Goal: Communication & Community: Answer question/provide support

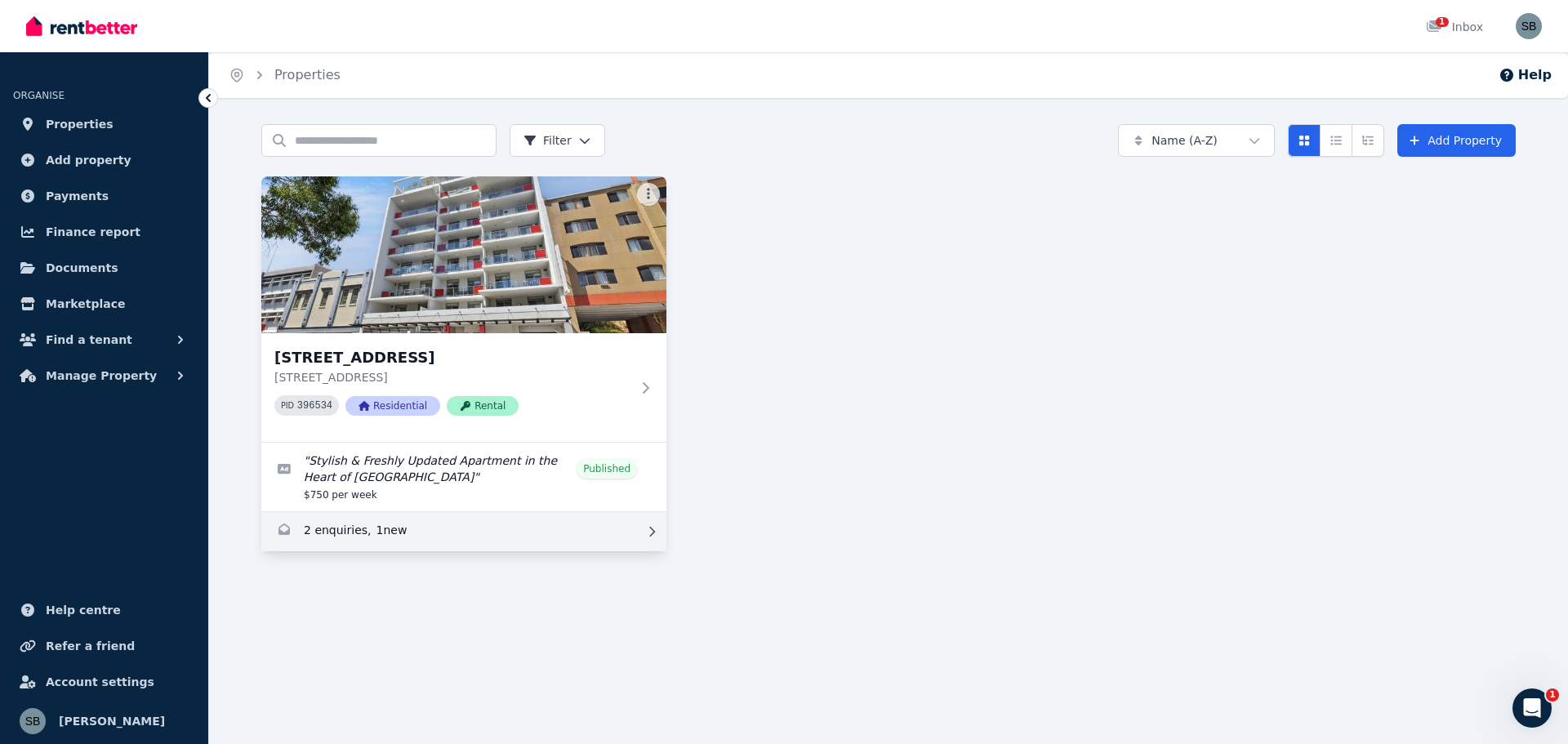
click at [367, 537] on link "Enquiries for 16/863-867 Wellington Street, West Perth" at bounding box center [464, 532] width 405 height 40
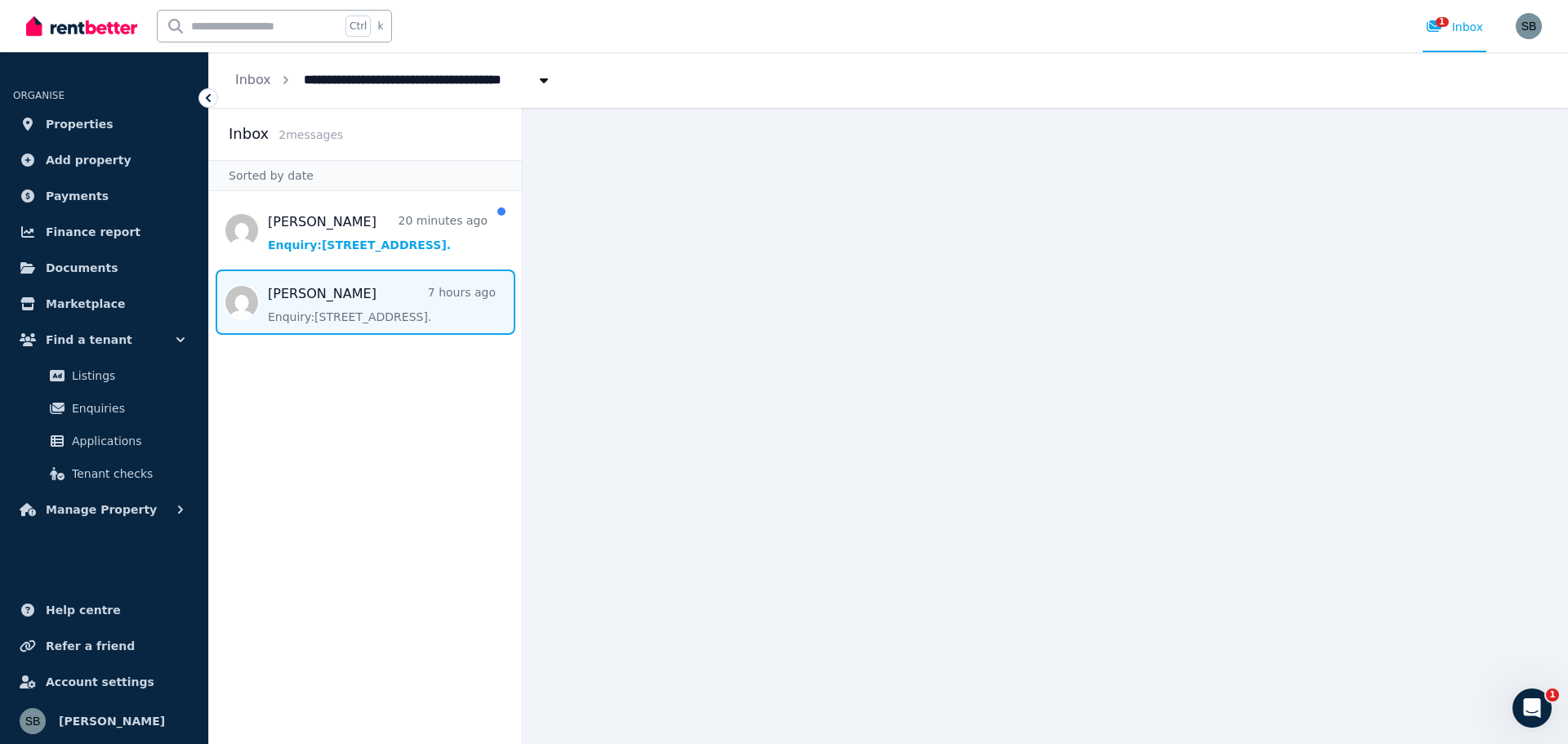
click at [370, 317] on span "Message list" at bounding box center [365, 302] width 312 height 65
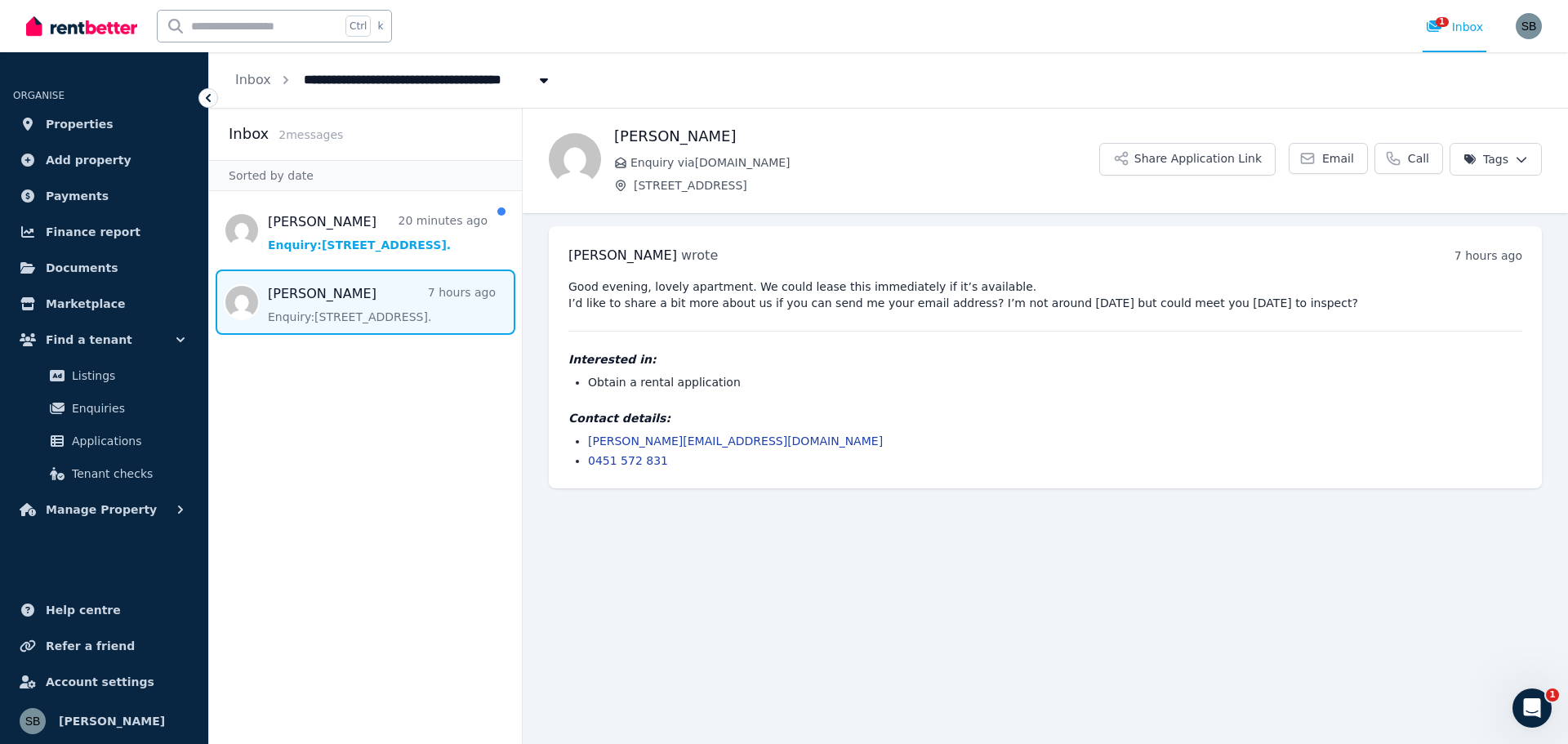
click at [871, 189] on span "[STREET_ADDRESS]" at bounding box center [866, 185] width 465 height 17
drag, startPoint x: 1017, startPoint y: 299, endPoint x: 1178, endPoint y: 308, distance: 161.3
click at [1176, 311] on pre "Good evening, lovely apartment. We could lease this immediately if it’s availab…" at bounding box center [1045, 294] width 954 height 33
click at [1183, 306] on pre "Good evening, lovely apartment. We could lease this immediately if it’s availab…" at bounding box center [1045, 294] width 954 height 33
click at [1190, 166] on button "Share Application Link" at bounding box center [1187, 158] width 176 height 33
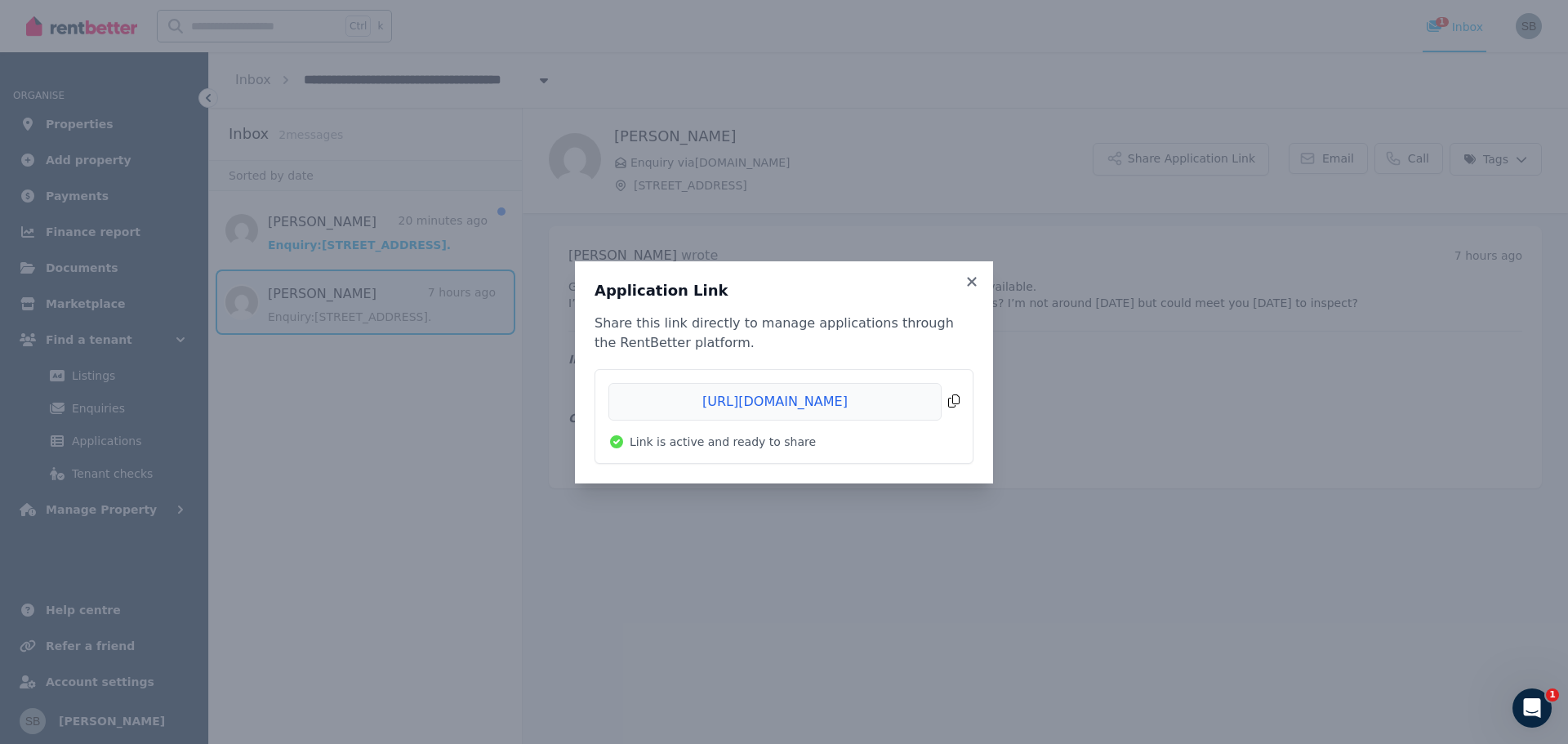
click at [951, 407] on span "Copied!" at bounding box center [783, 401] width 351 height 38
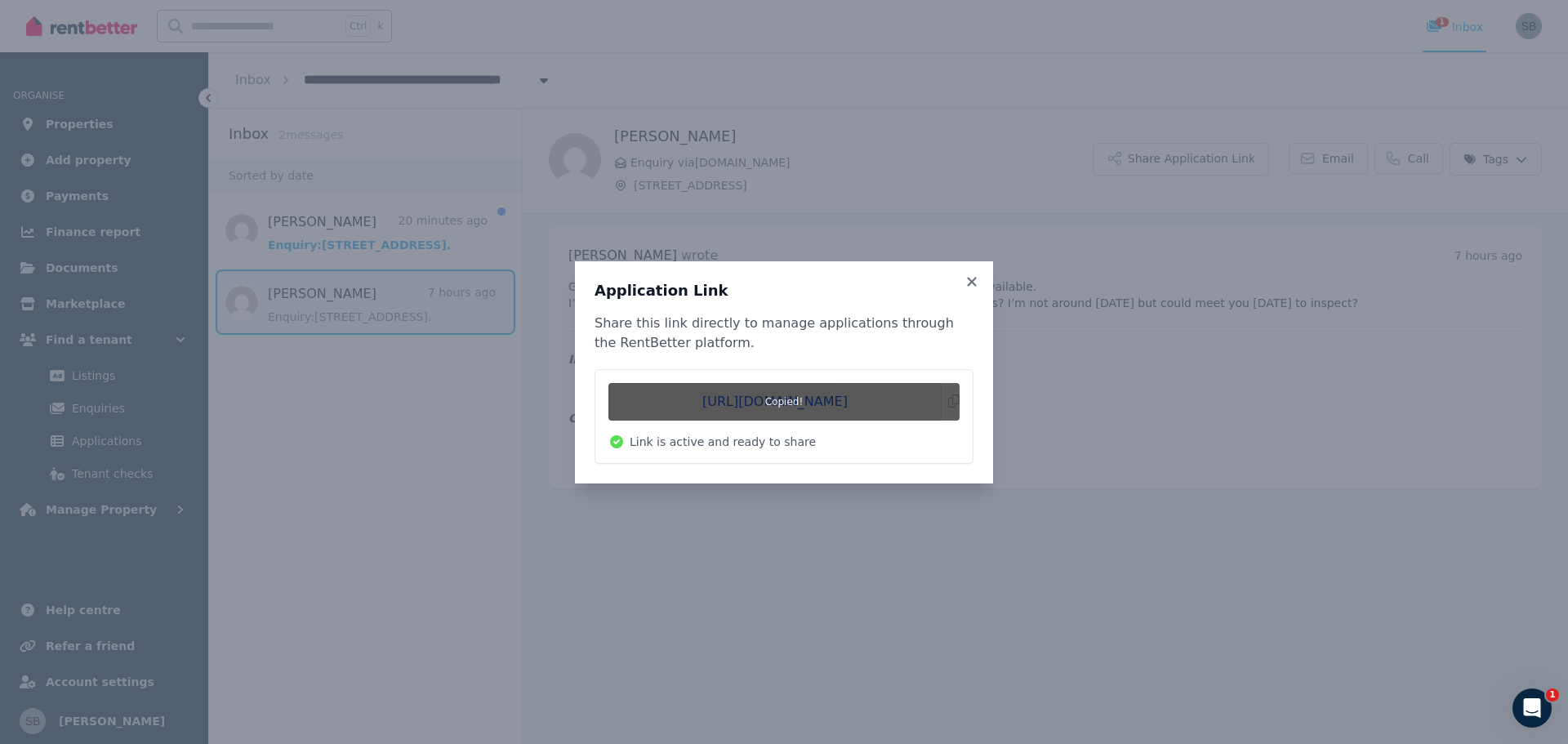
click at [1078, 387] on div "Application Link Share this link directly to manage applications through the Re…" at bounding box center [784, 372] width 1568 height 744
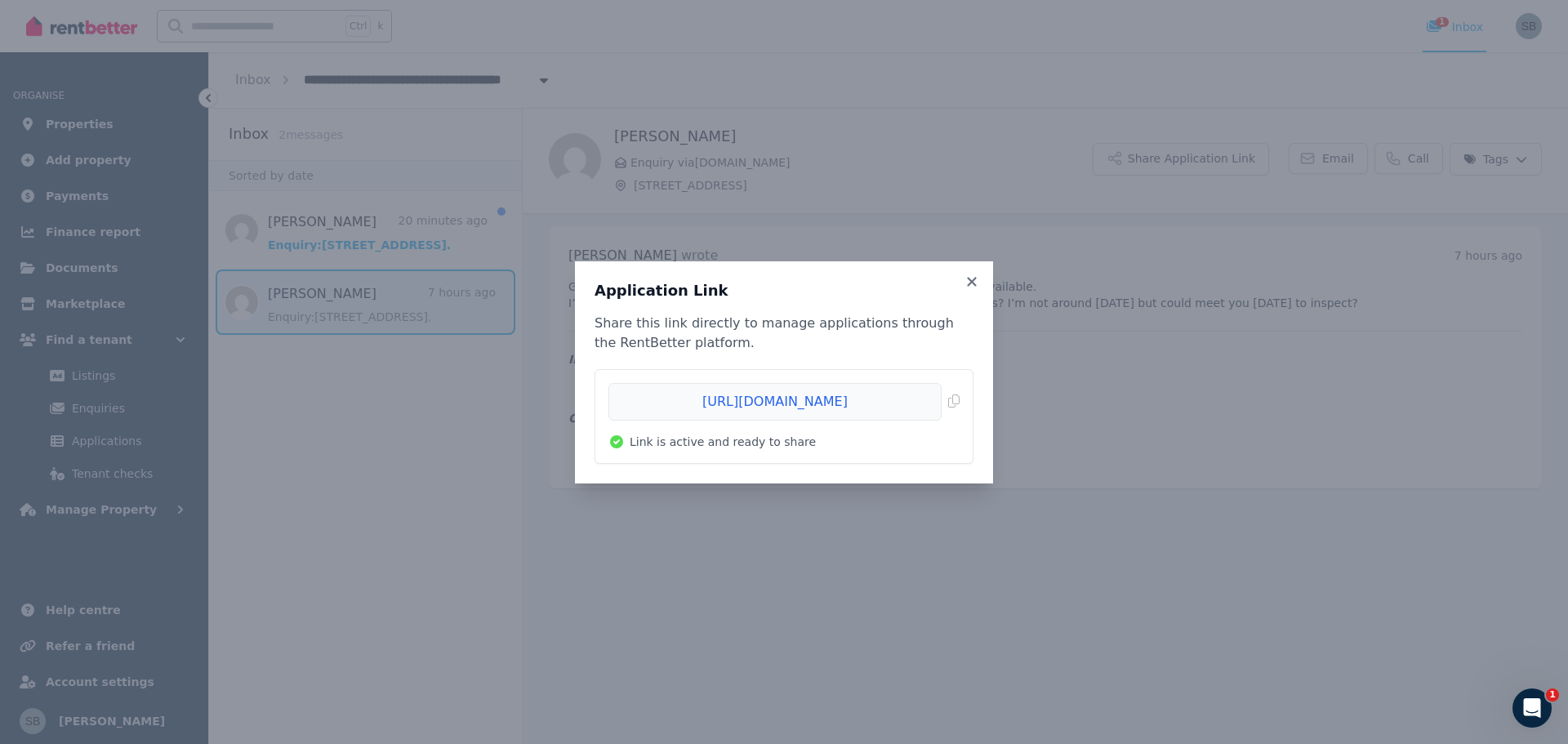
click at [965, 289] on h3 "Application Link" at bounding box center [784, 291] width 379 height 19
click at [970, 279] on icon at bounding box center [971, 282] width 9 height 9
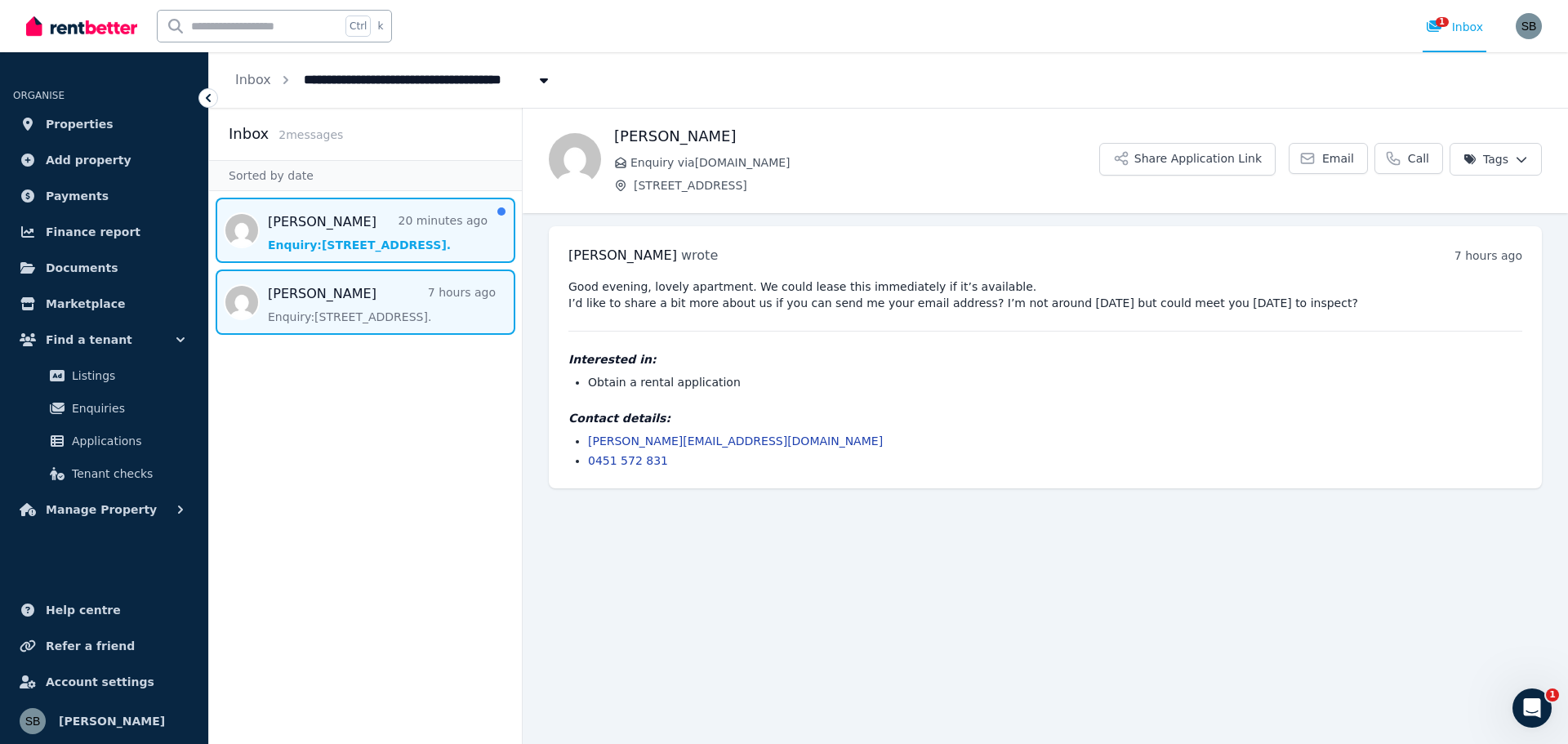
click at [350, 251] on span "Message list" at bounding box center [365, 231] width 312 height 65
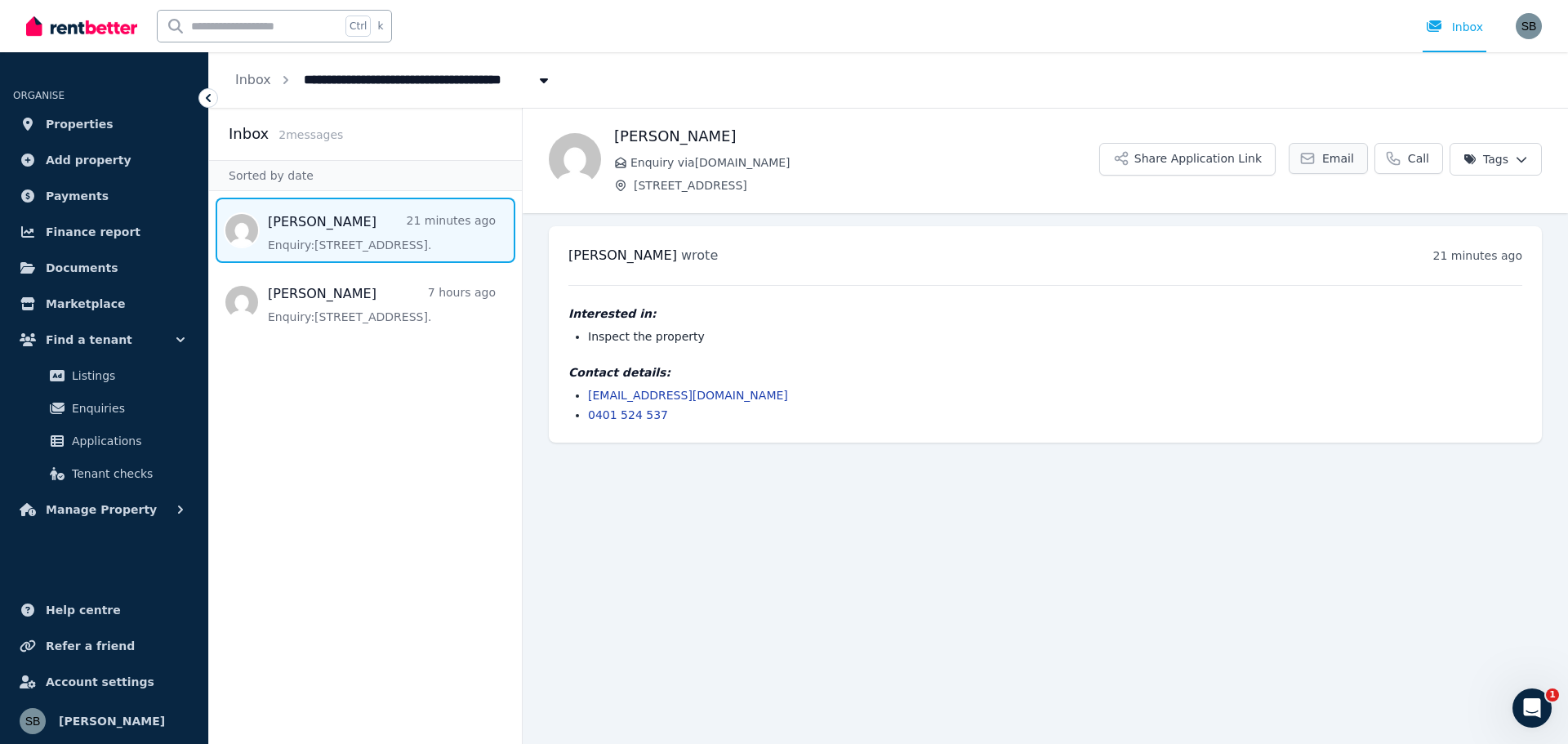
click at [1342, 160] on span "Email" at bounding box center [1337, 158] width 32 height 17
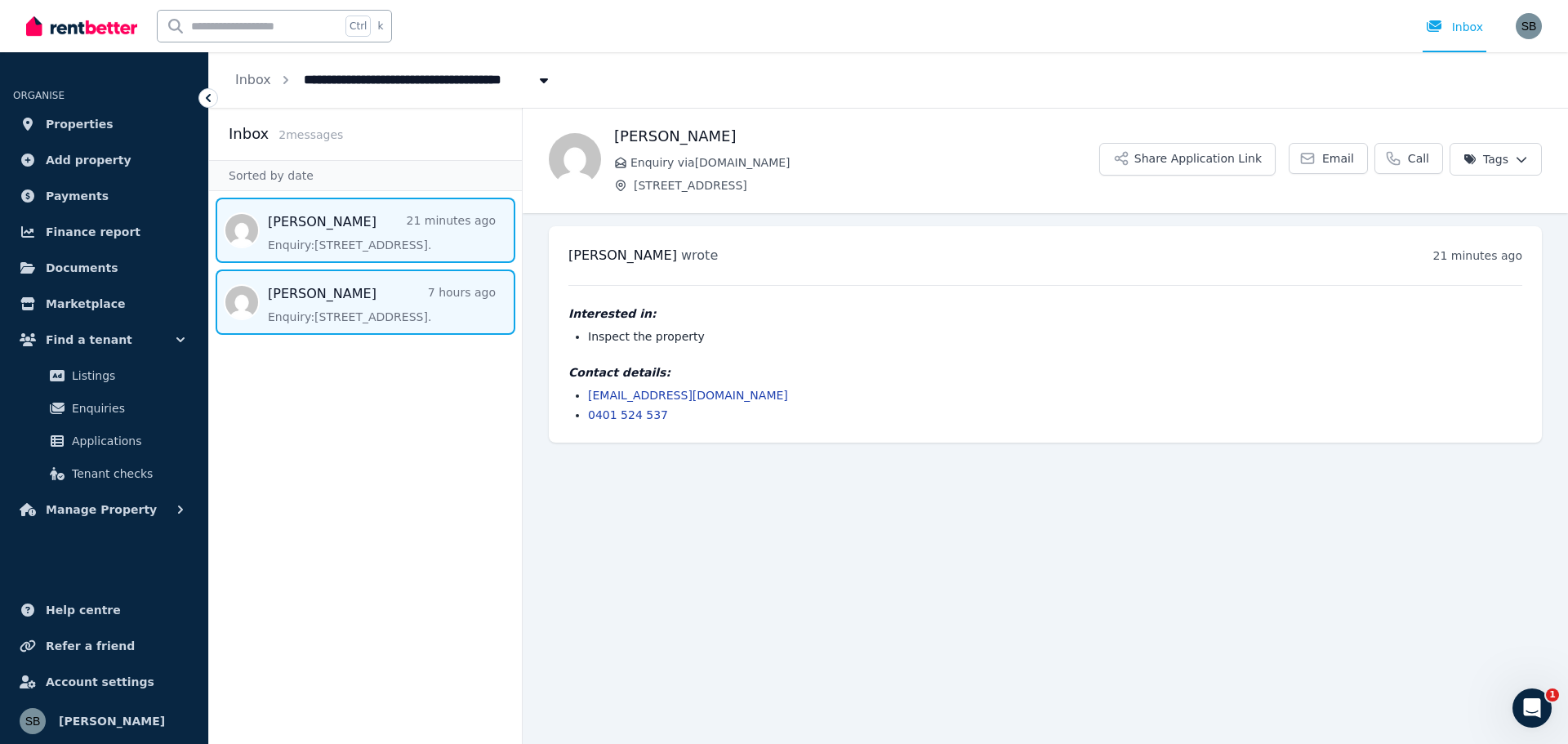
click at [323, 291] on span "Message list" at bounding box center [365, 302] width 312 height 65
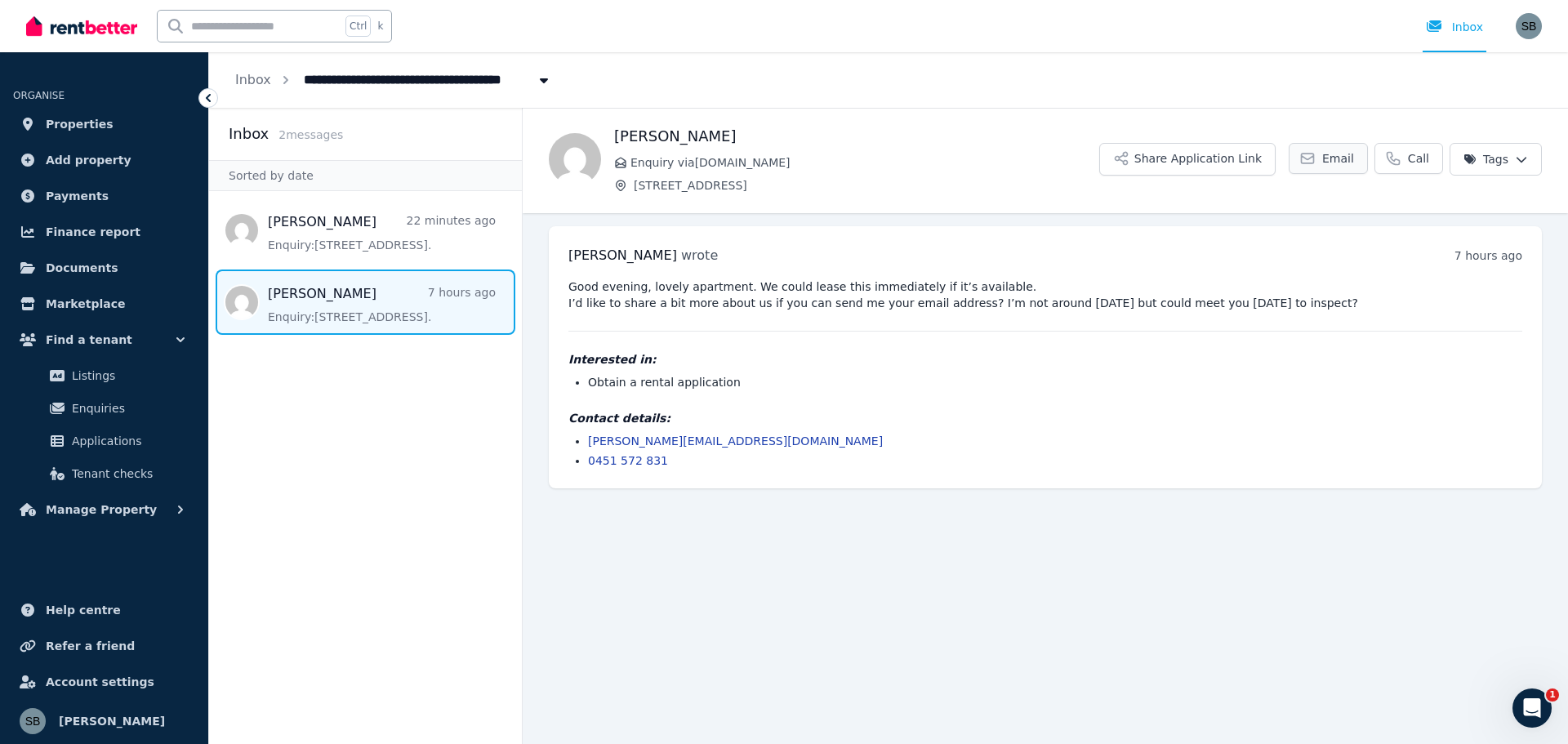
click at [1335, 168] on link "Email" at bounding box center [1328, 158] width 79 height 31
click at [1193, 168] on button "Share Application Link" at bounding box center [1187, 158] width 176 height 33
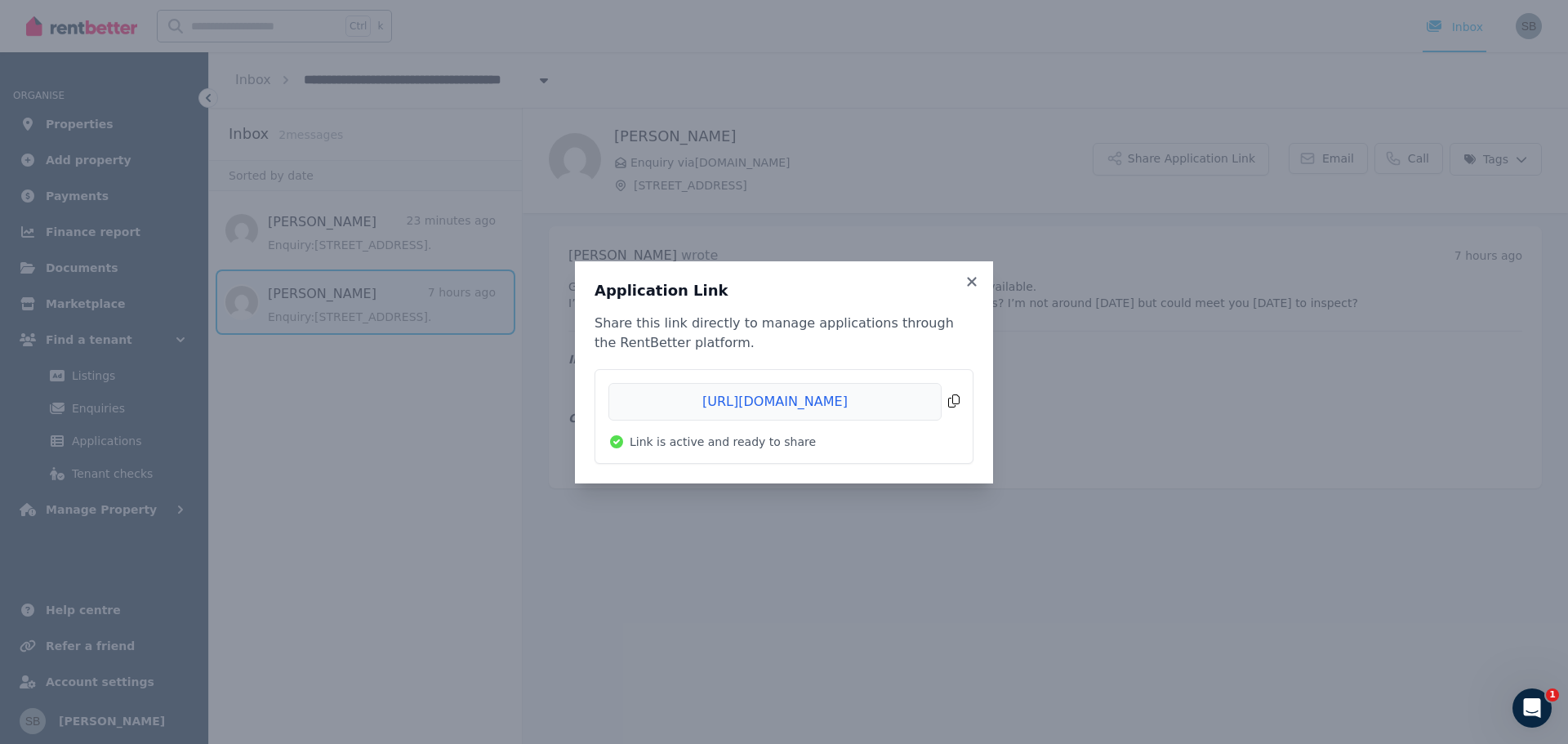
click at [950, 406] on span "Copied!" at bounding box center [783, 401] width 351 height 38
click at [967, 280] on icon at bounding box center [971, 282] width 17 height 15
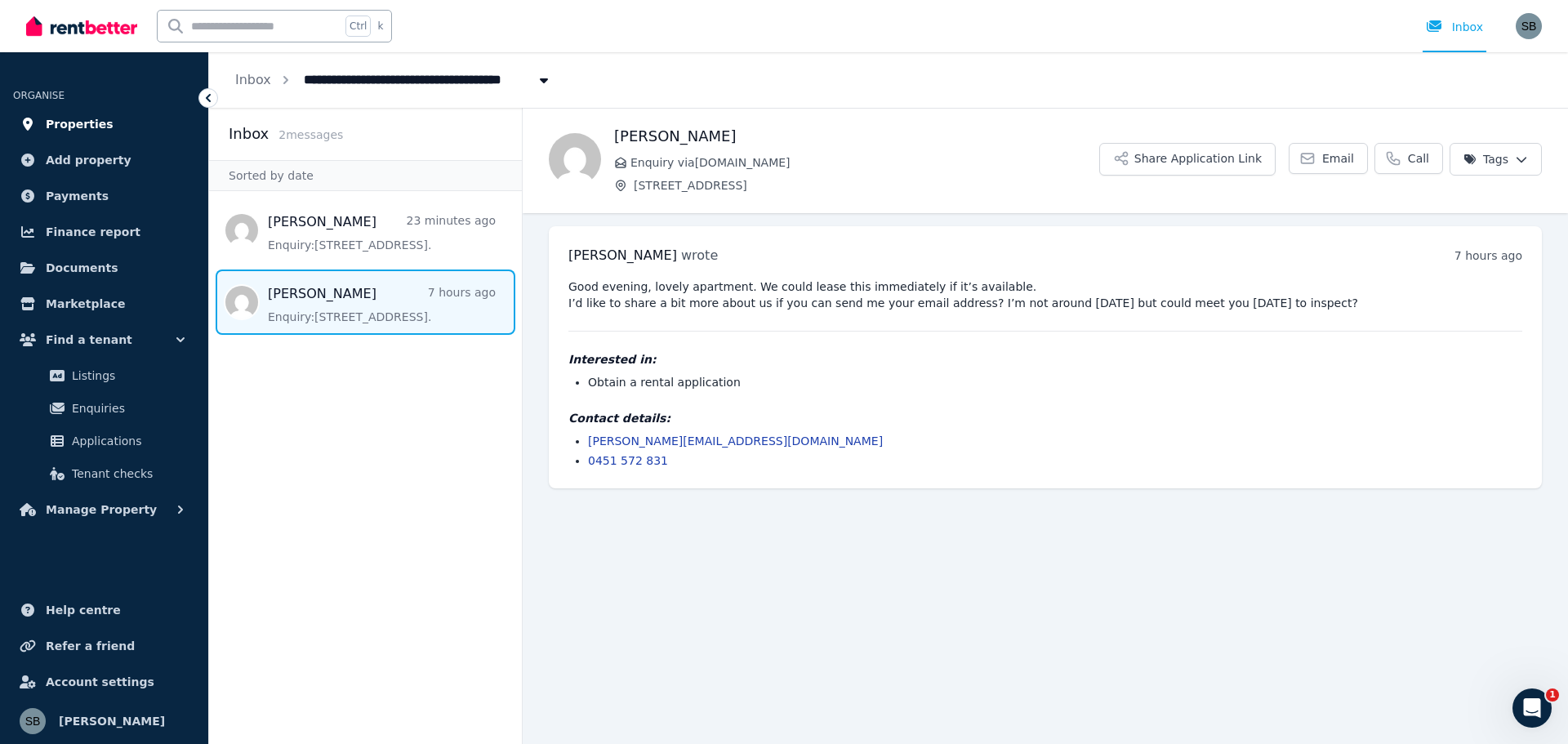
click at [72, 119] on span "Properties" at bounding box center [79, 124] width 68 height 19
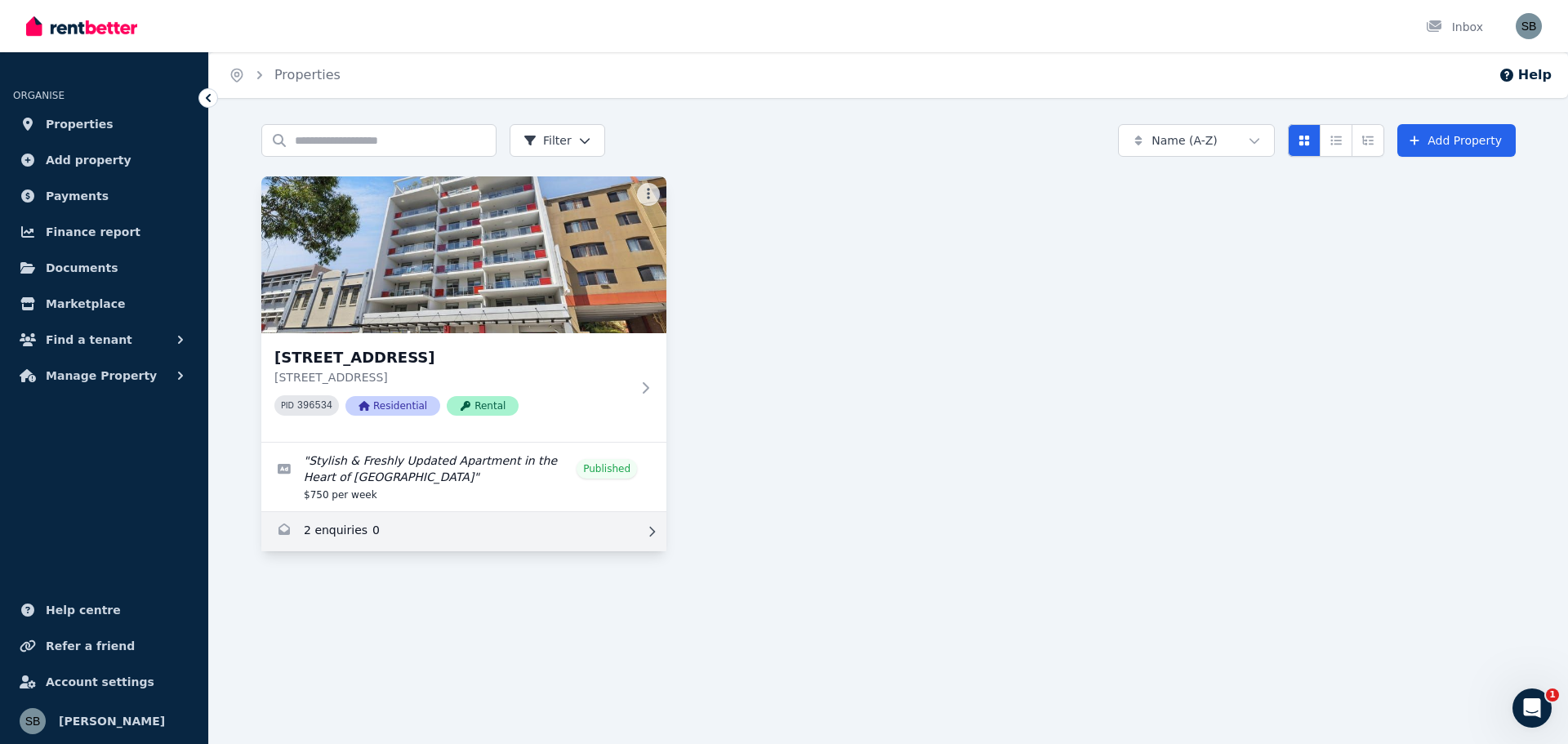
click at [436, 538] on link "Enquiries for 16/863-867 Wellington Street, West Perth" at bounding box center [464, 532] width 405 height 40
